Goal: Information Seeking & Learning: Understand process/instructions

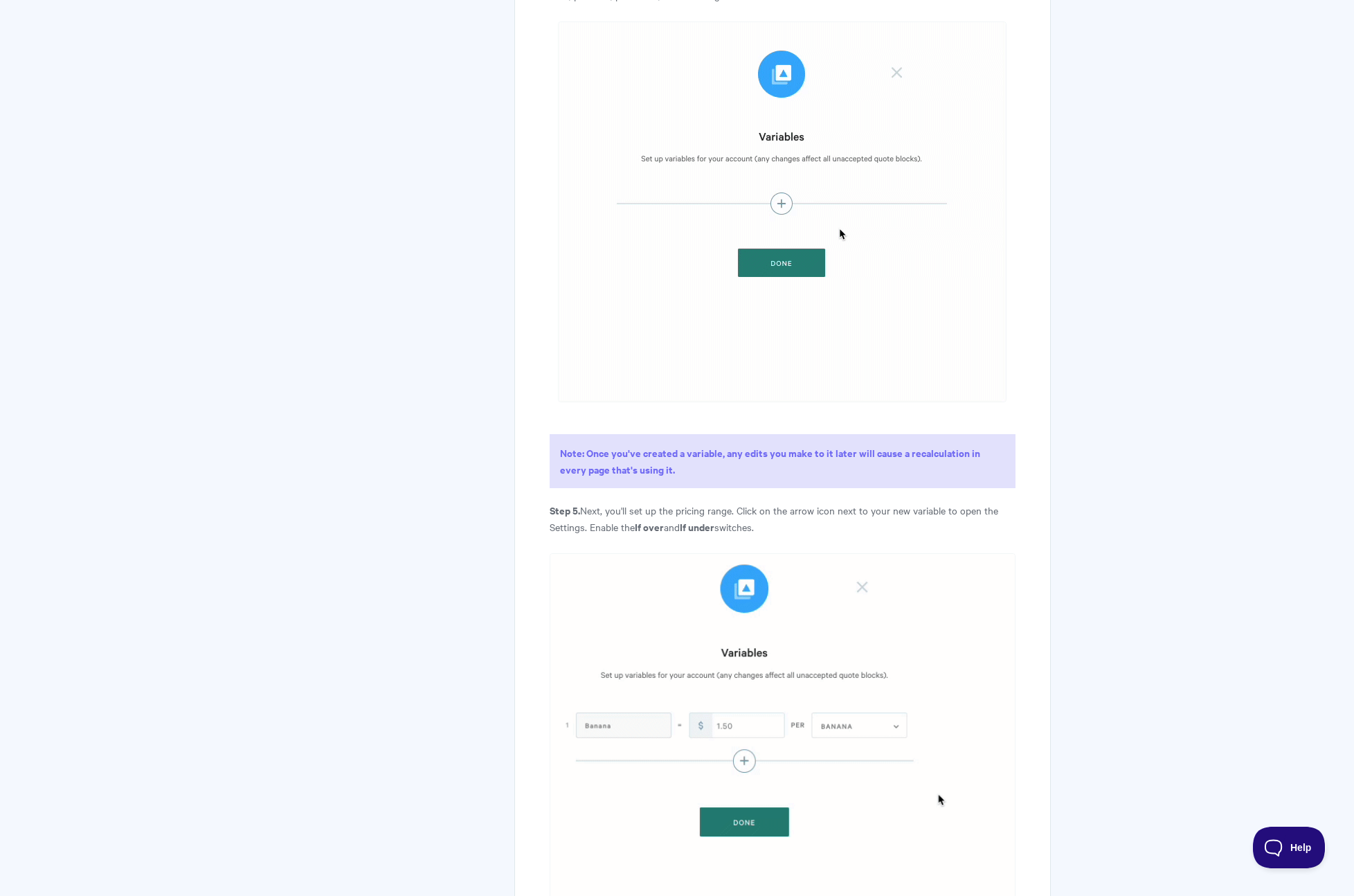
scroll to position [2858, 0]
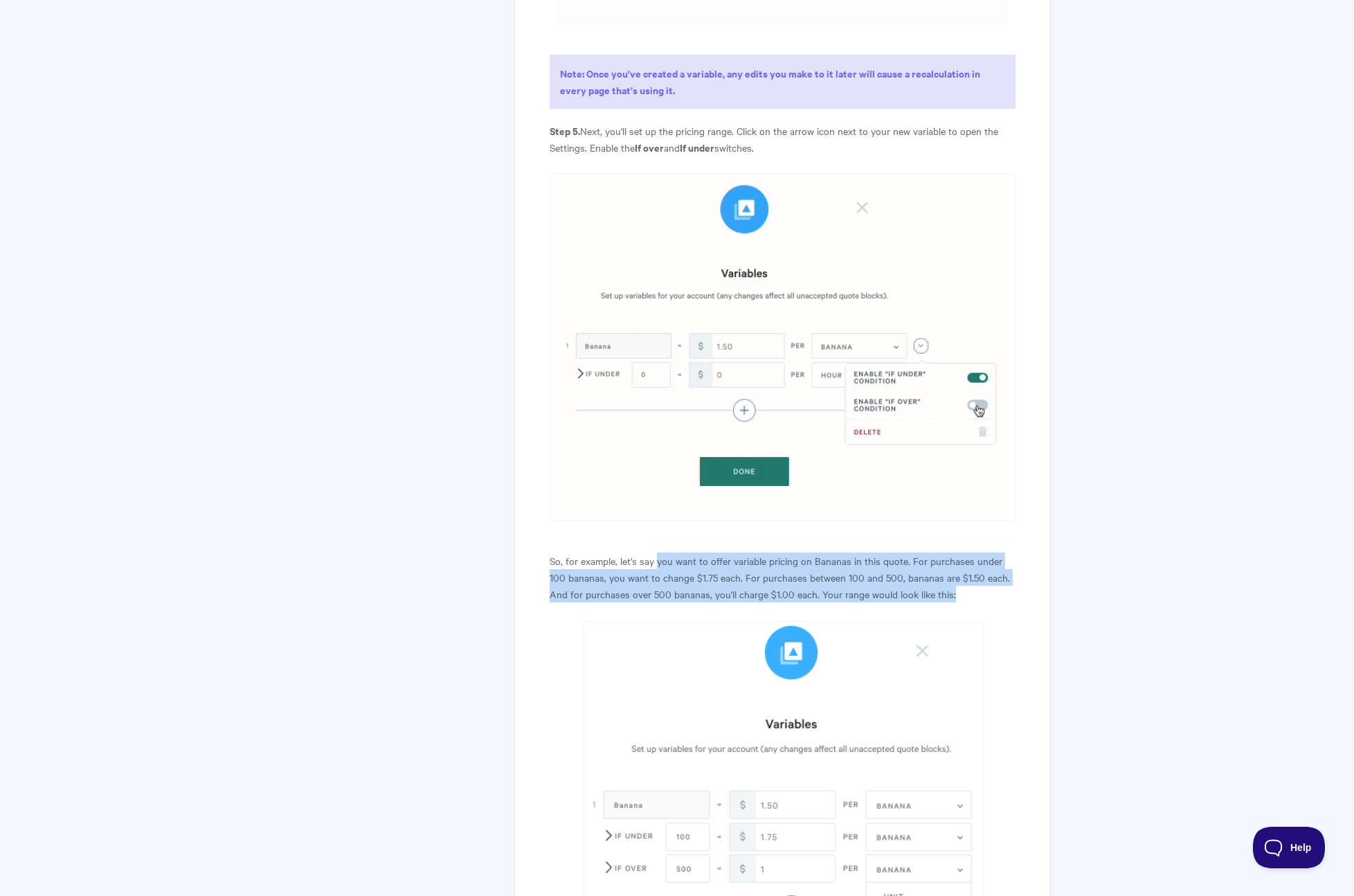
drag, startPoint x: 666, startPoint y: 580, endPoint x: 947, endPoint y: 603, distance: 281.9
click at [947, 602] on p "So, for example, let's say you want to offer variable pricing on Bananas in thi…" at bounding box center [783, 577] width 466 height 50
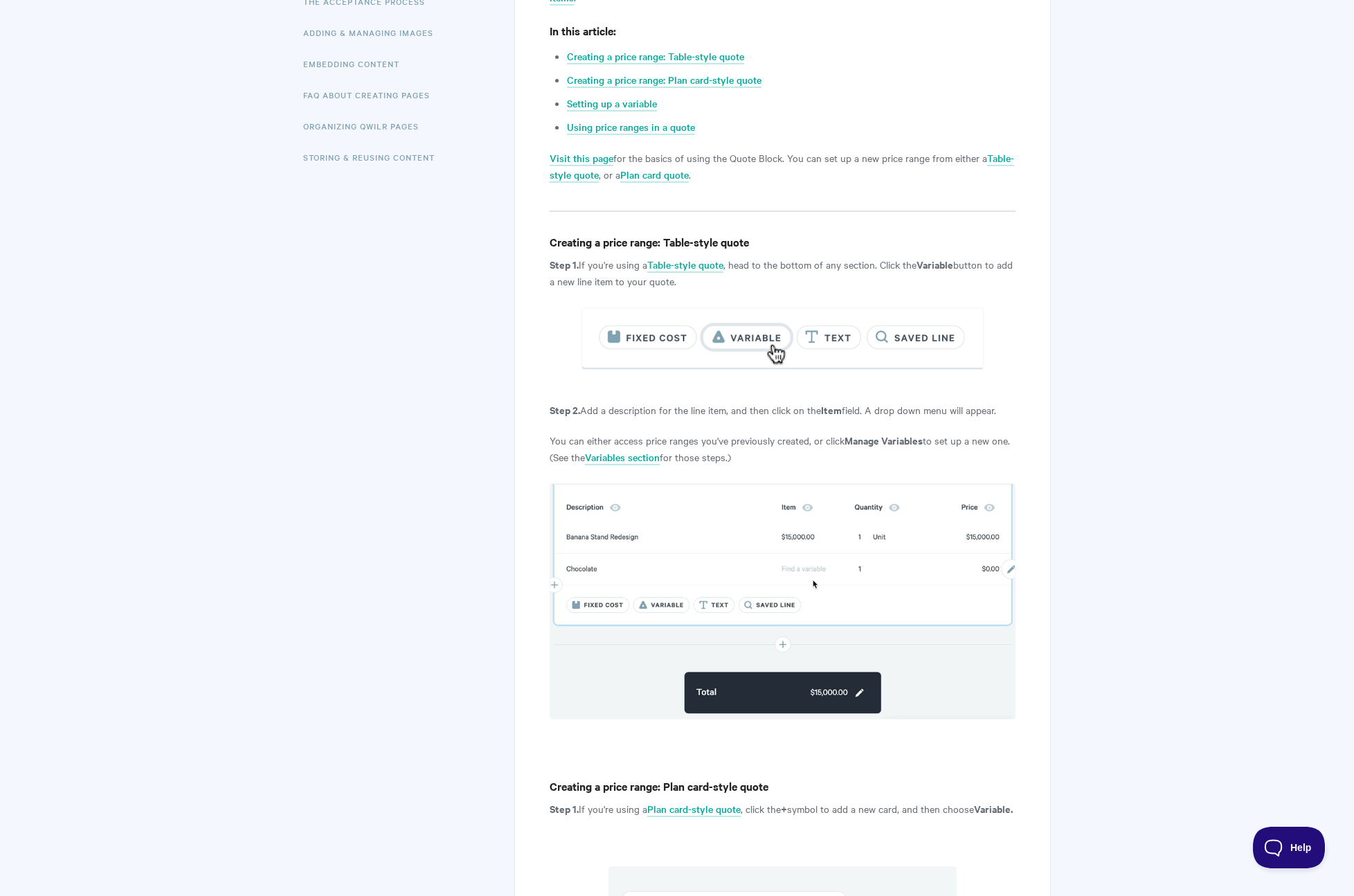
scroll to position [0, 0]
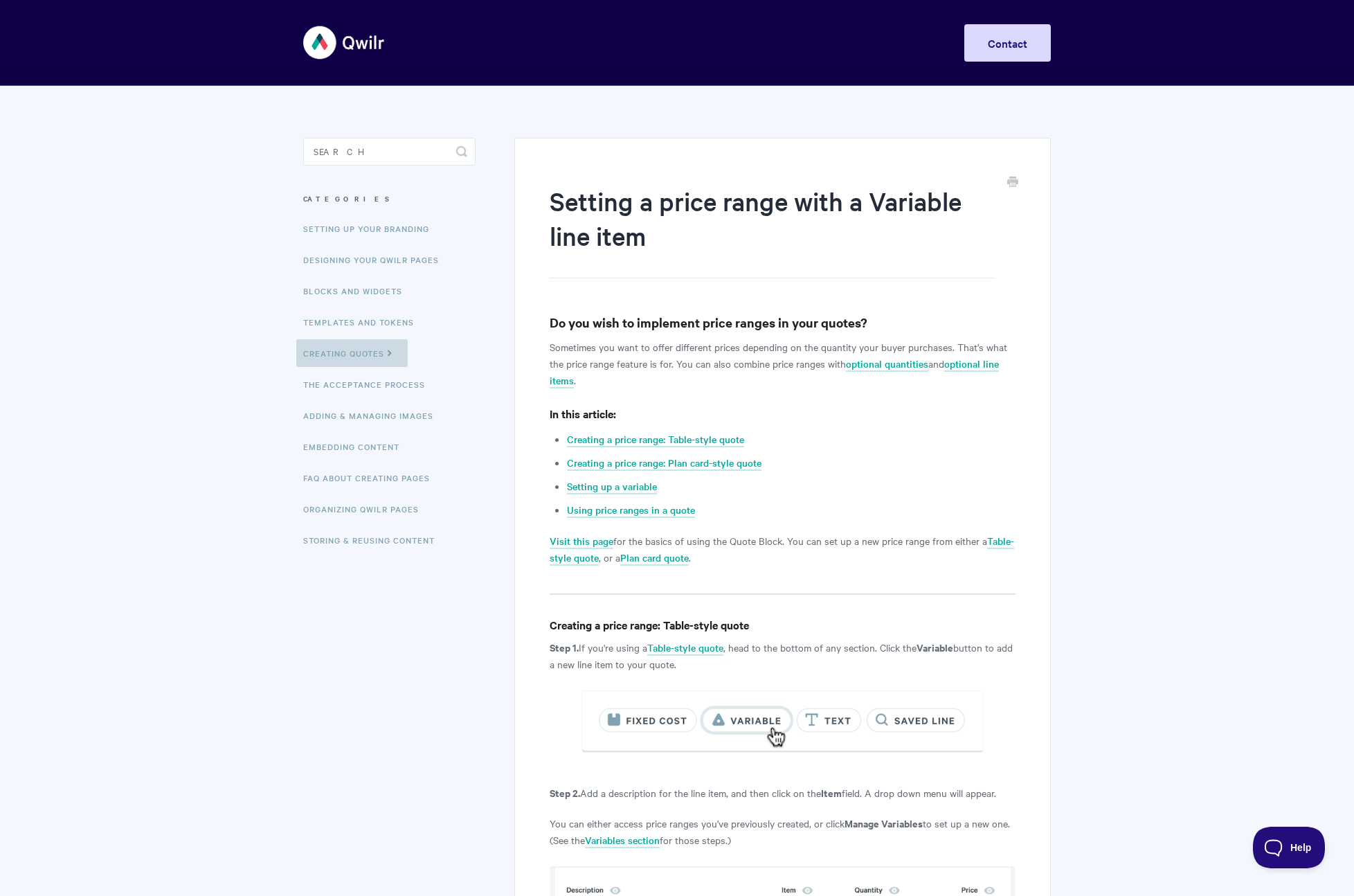
click at [361, 355] on link "Creating Quotes" at bounding box center [351, 354] width 111 height 28
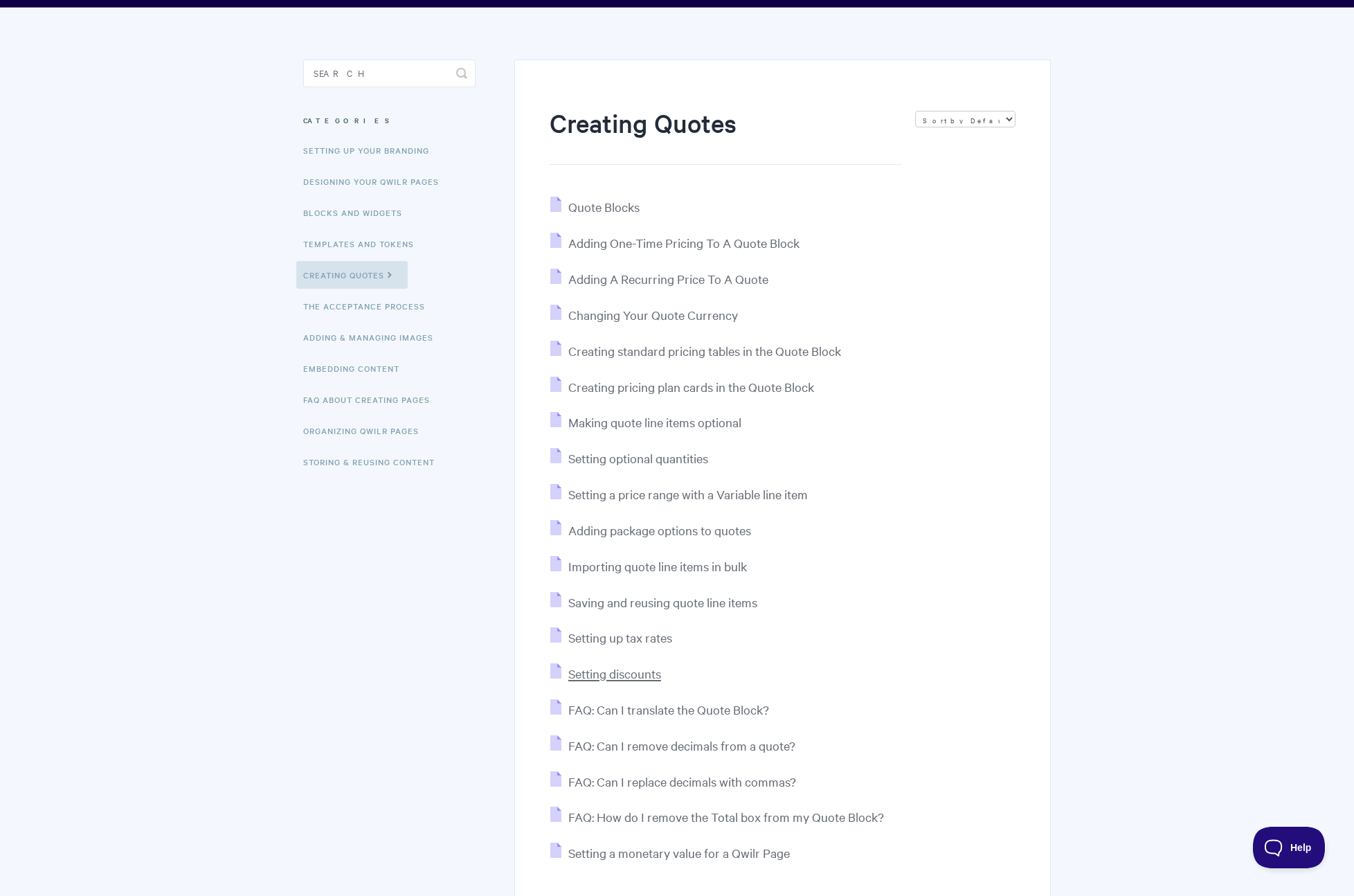
scroll to position [134, 0]
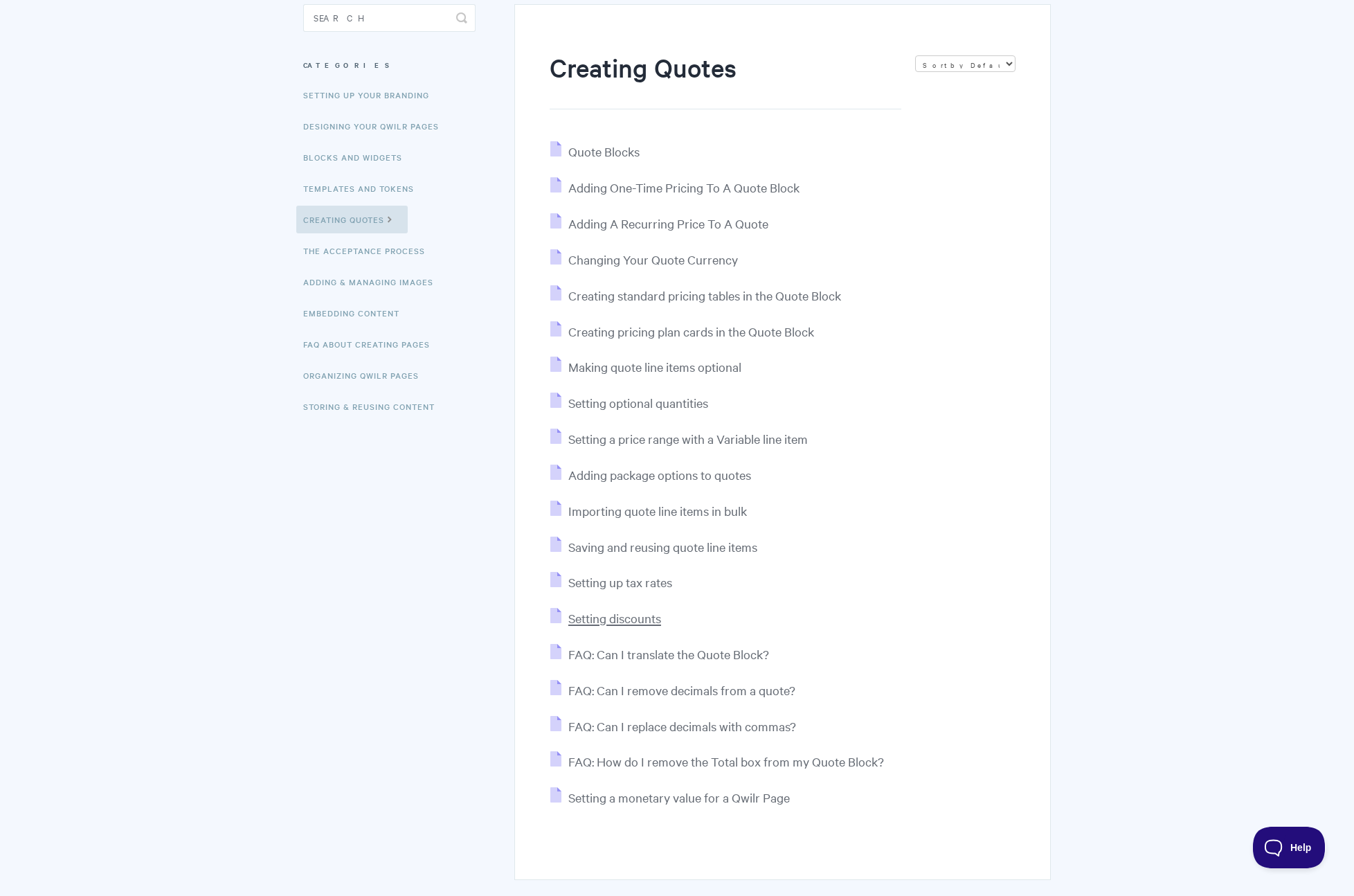
click at [612, 617] on span "Setting discounts" at bounding box center [615, 618] width 93 height 16
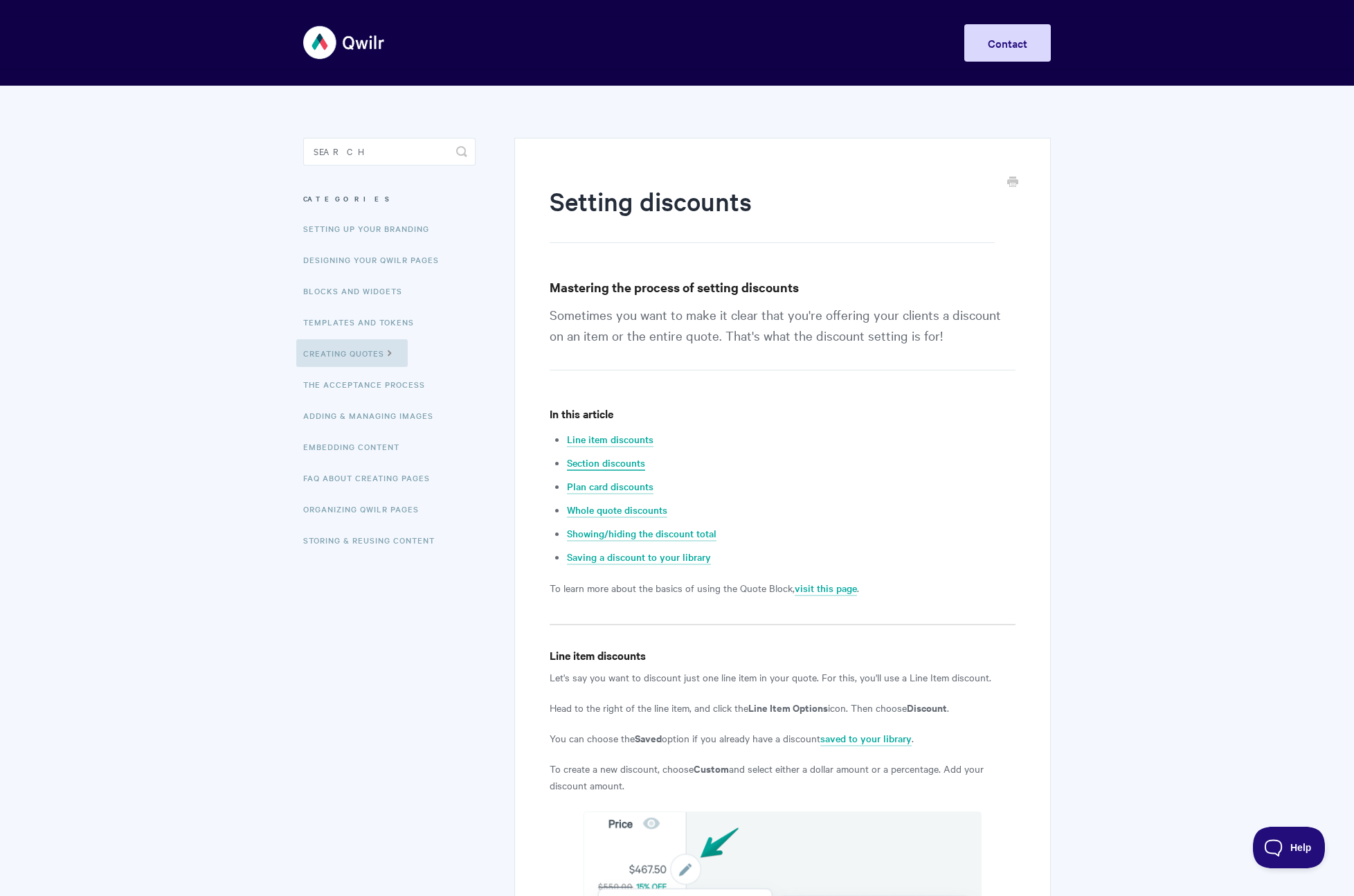
click at [609, 464] on link "Section discounts" at bounding box center [606, 464] width 78 height 16
